Goal: Navigation & Orientation: Find specific page/section

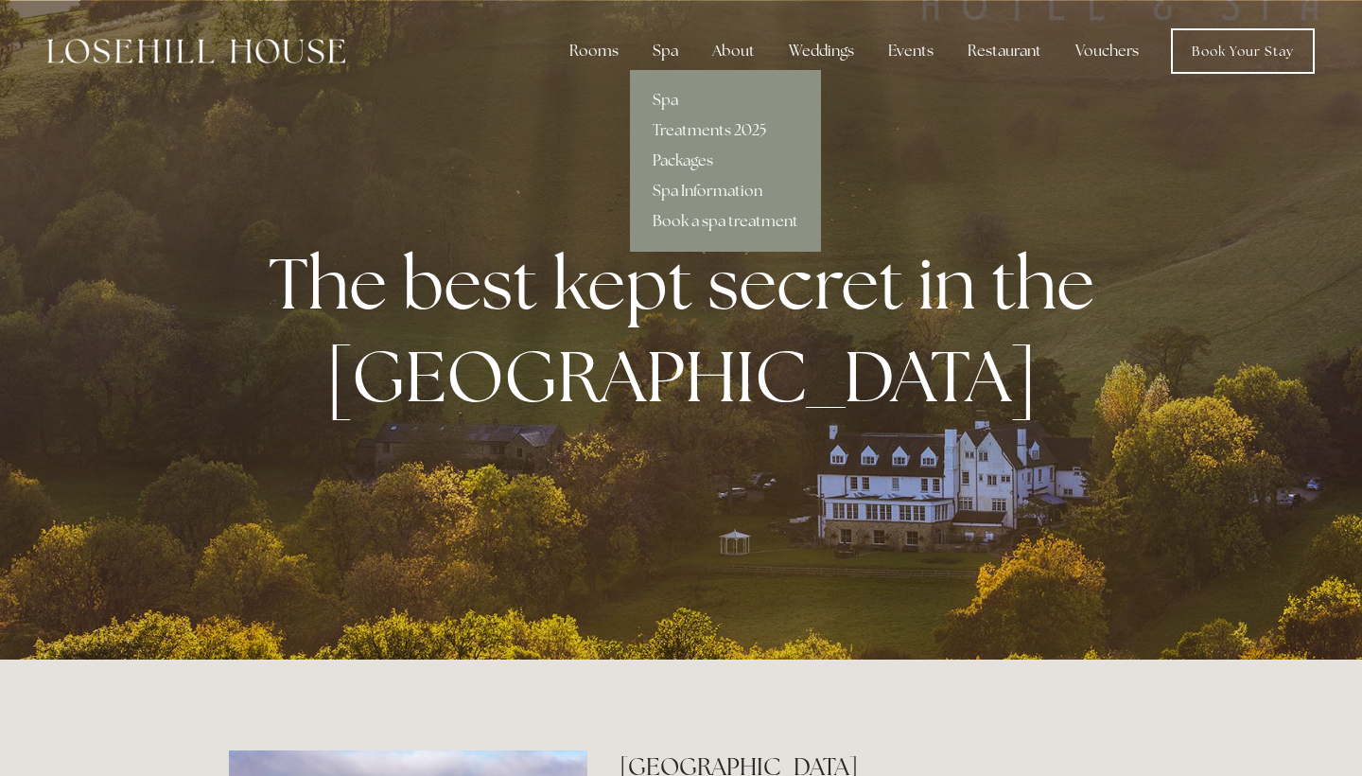
click at [649, 46] on div "Spa" at bounding box center [666, 51] width 56 height 38
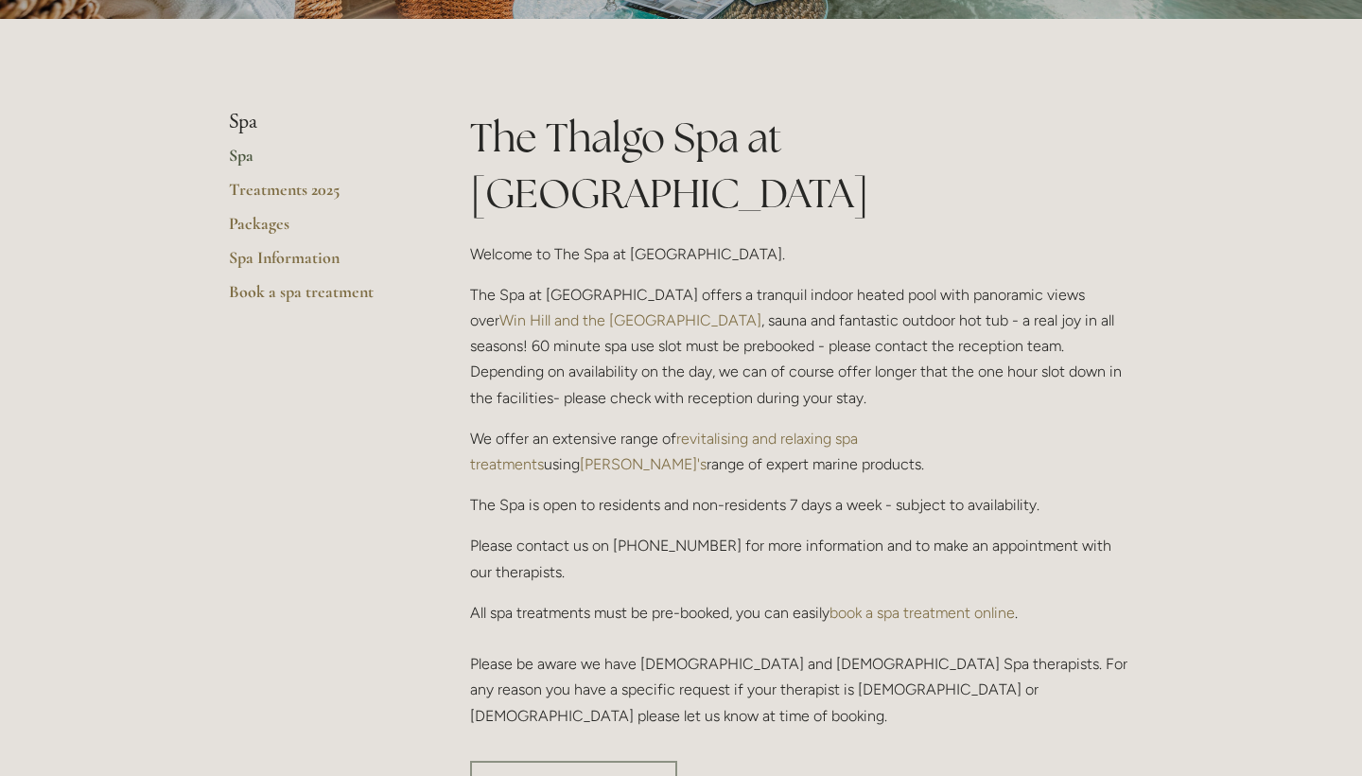
scroll to position [380, 0]
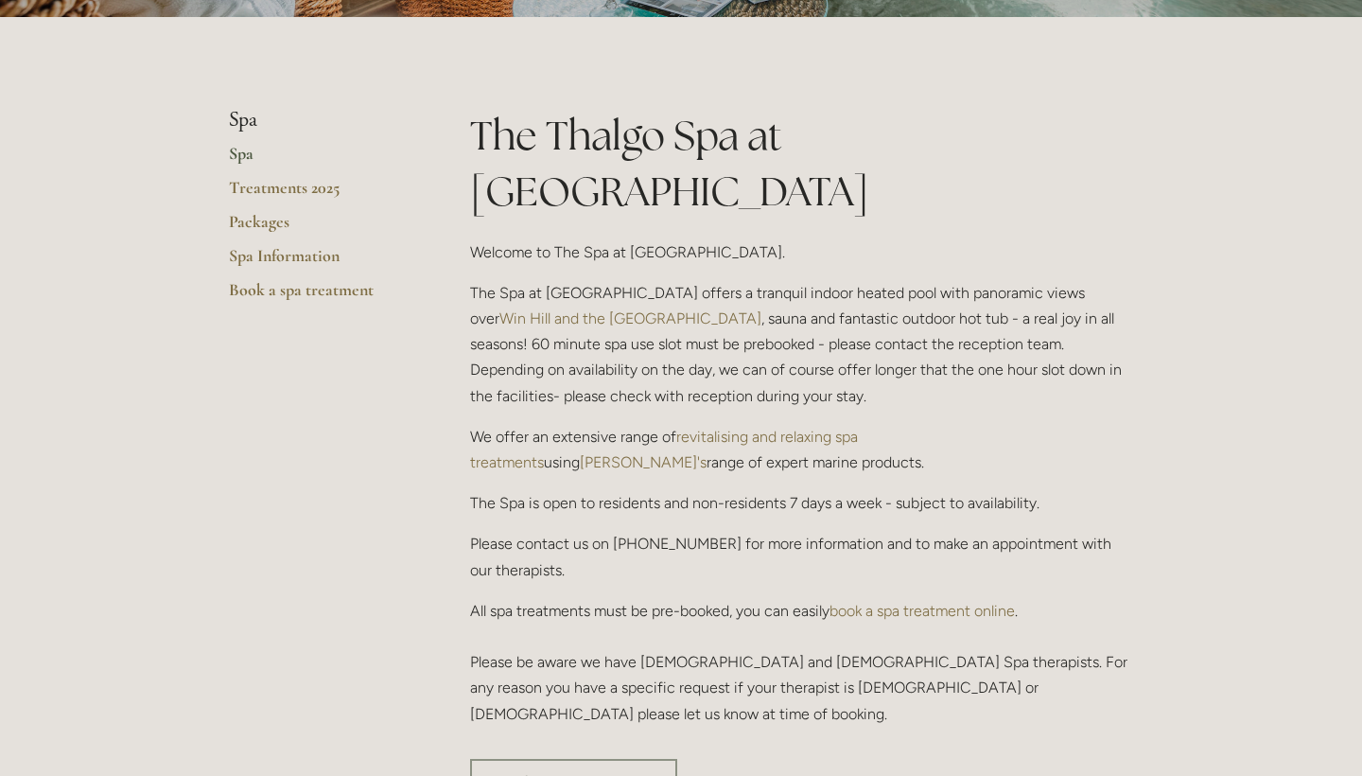
drag, startPoint x: 1030, startPoint y: 262, endPoint x: 1155, endPoint y: 256, distance: 125.0
click at [578, 290] on p "The Spa at Losehill House offers a tranquil indoor heated pool with panoramic v…" at bounding box center [801, 344] width 663 height 129
click at [274, 224] on link "Packages" at bounding box center [319, 228] width 181 height 34
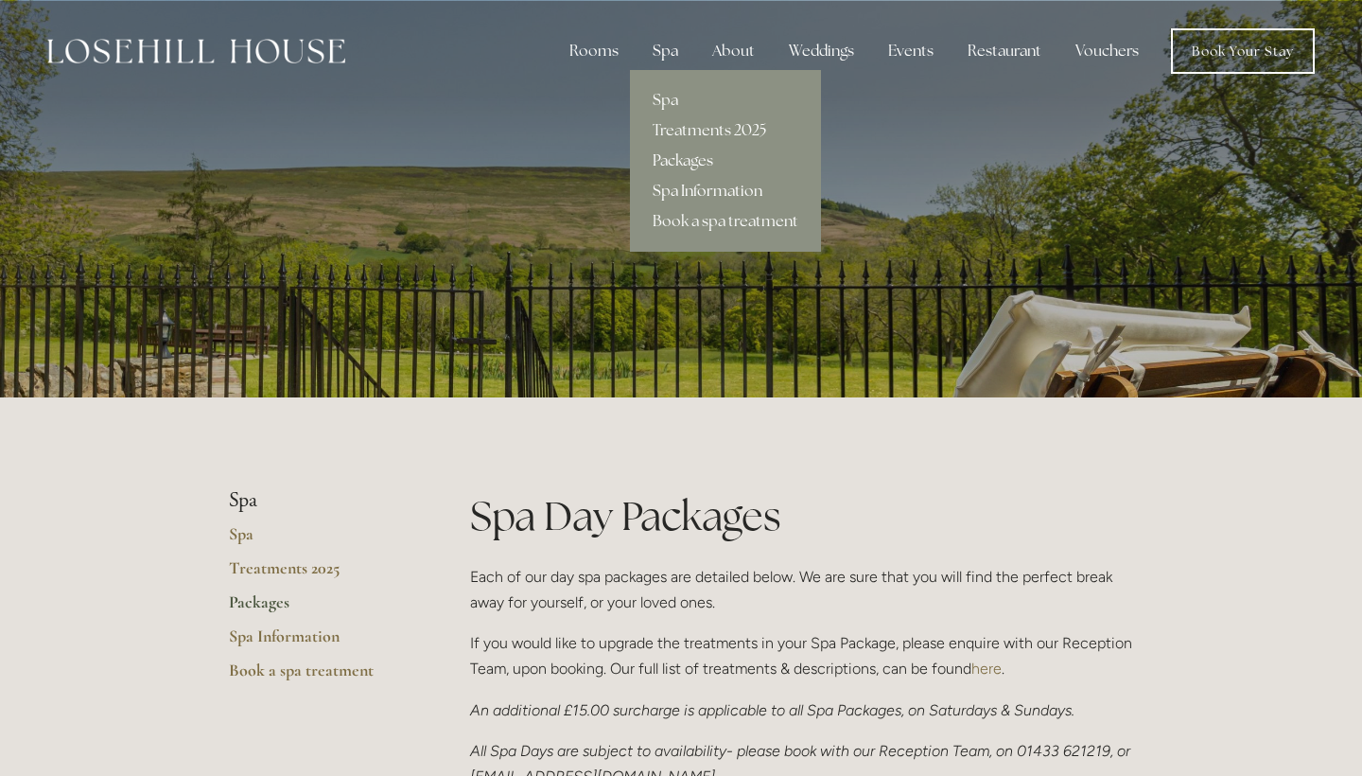
click at [680, 185] on link "Spa Information" at bounding box center [725, 191] width 191 height 30
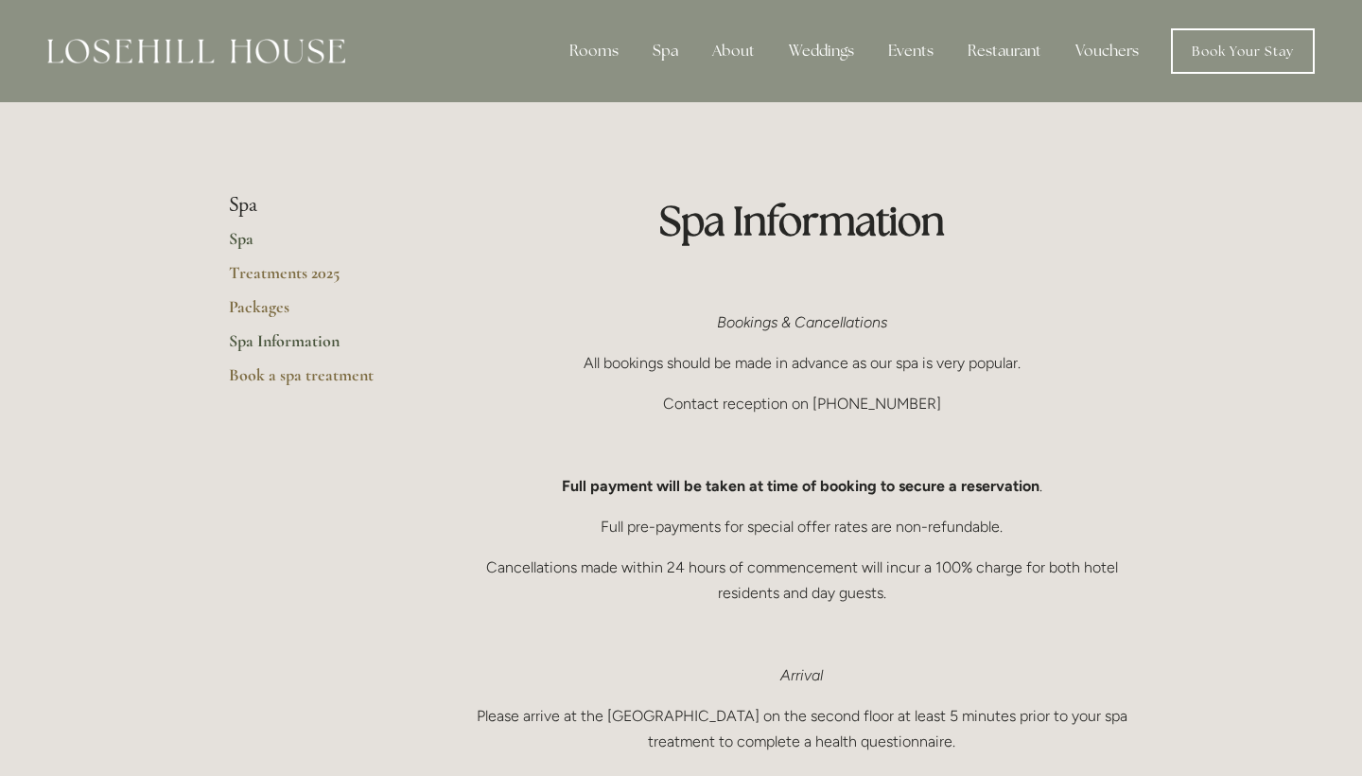
click at [242, 242] on link "Spa" at bounding box center [319, 245] width 181 height 34
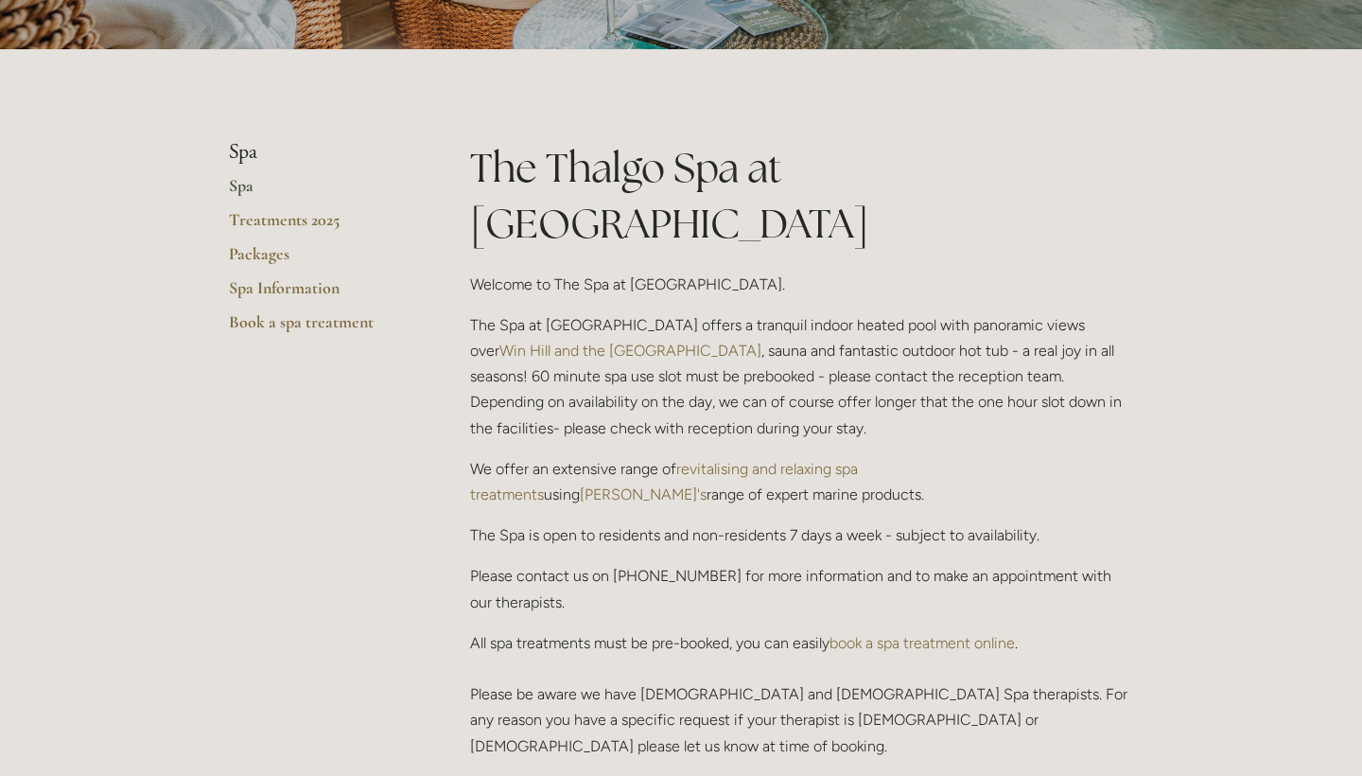
scroll to position [345, 0]
